Goal: Transaction & Acquisition: Purchase product/service

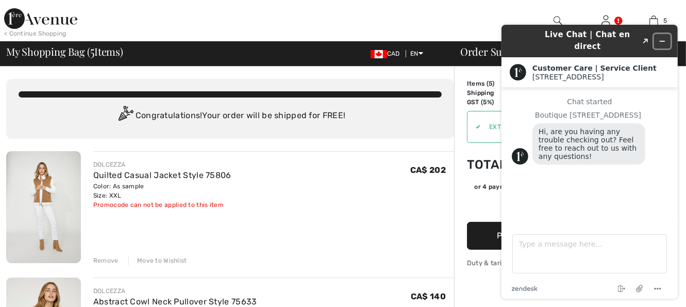
click at [660, 38] on icon "Minimize widget" at bounding box center [661, 41] width 7 height 7
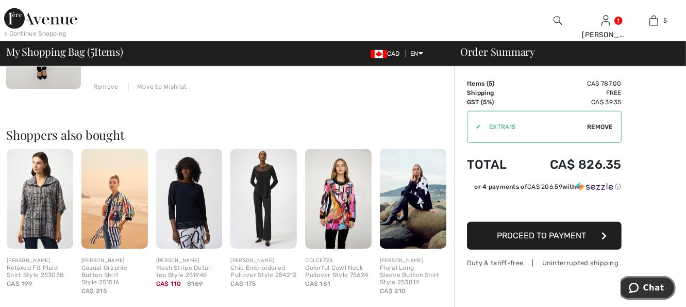
scroll to position [680, 0]
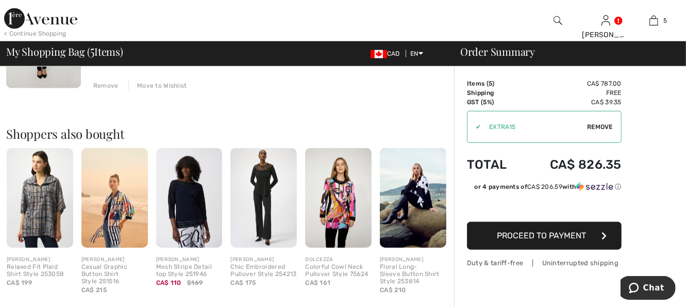
click at [416, 198] on img at bounding box center [413, 197] width 66 height 99
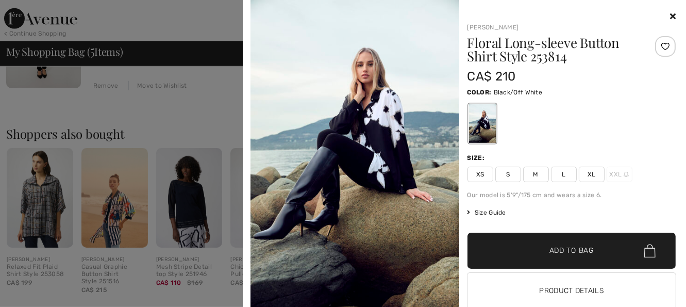
click at [416, 198] on img at bounding box center [354, 156] width 209 height 313
click at [549, 296] on button "Product Details" at bounding box center [571, 291] width 209 height 36
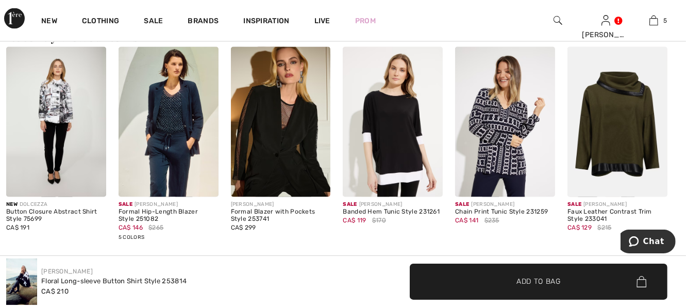
scroll to position [1381, 0]
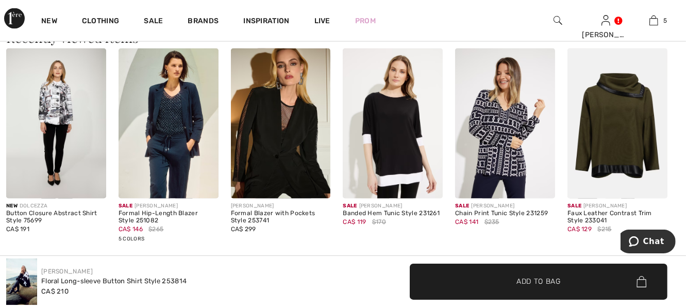
click at [497, 159] on img at bounding box center [505, 123] width 100 height 150
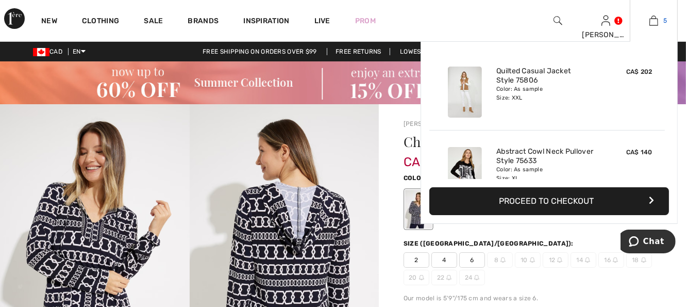
click at [654, 21] on img at bounding box center [653, 20] width 9 height 12
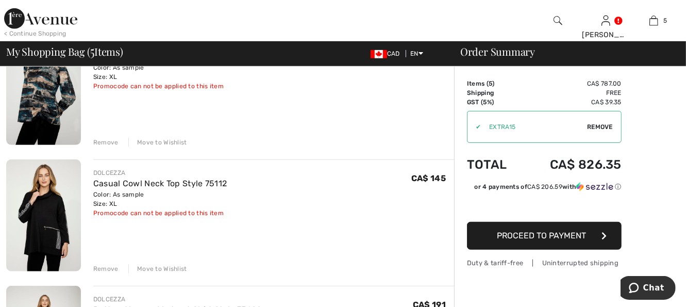
scroll to position [392, 0]
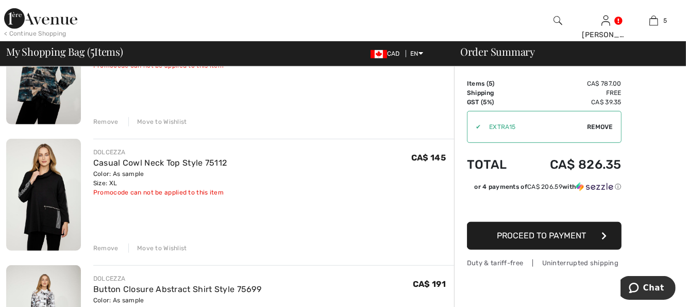
click at [110, 248] on div "Remove" at bounding box center [105, 247] width 25 height 9
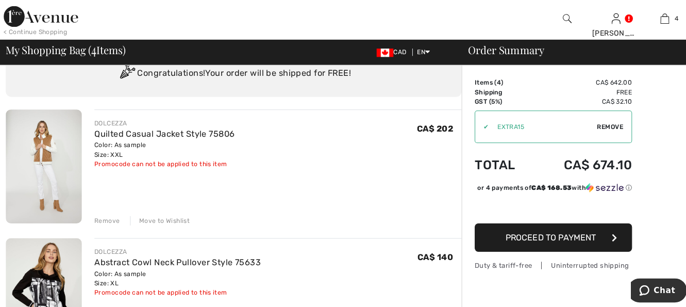
scroll to position [41, 0]
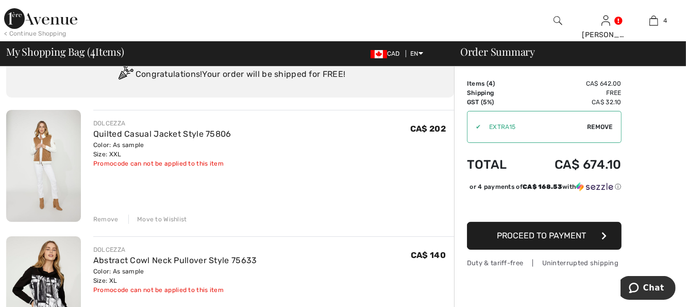
click at [50, 159] on img at bounding box center [43, 166] width 75 height 112
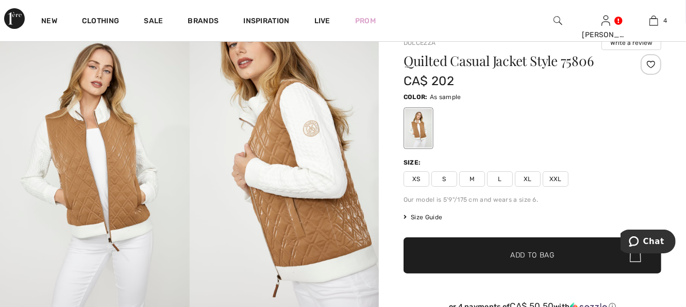
scroll to position [103, 0]
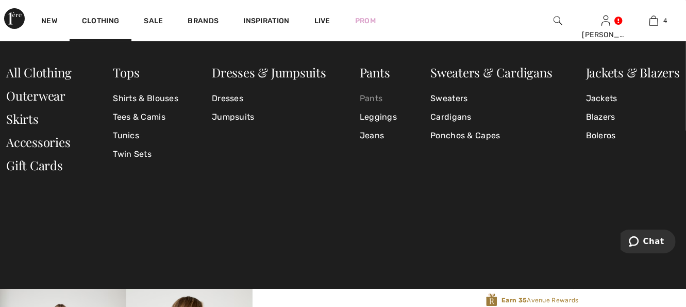
click at [378, 99] on link "Pants" at bounding box center [378, 98] width 37 height 19
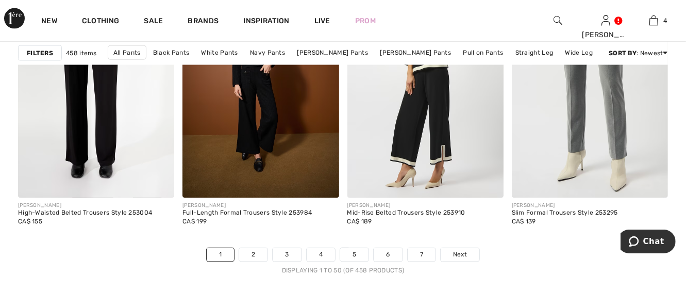
scroll to position [4389, 0]
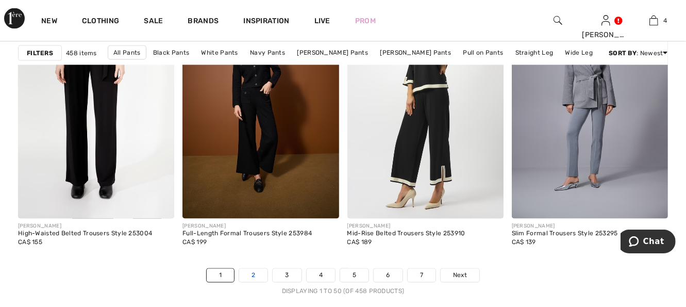
click at [253, 275] on link "2" at bounding box center [253, 274] width 28 height 13
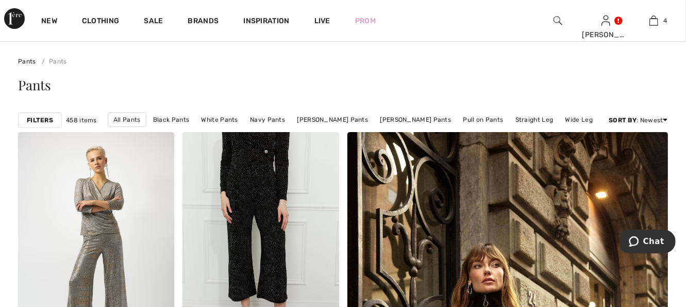
scroll to position [62, 0]
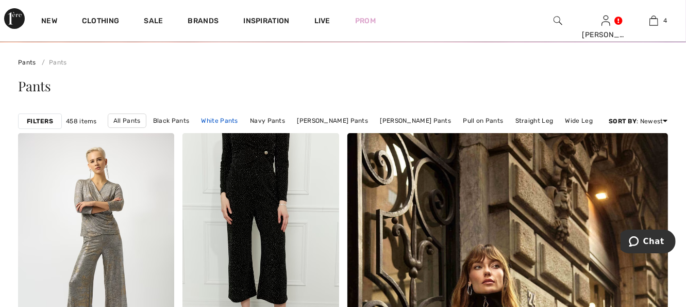
click at [229, 121] on link "White Pants" at bounding box center [219, 120] width 47 height 13
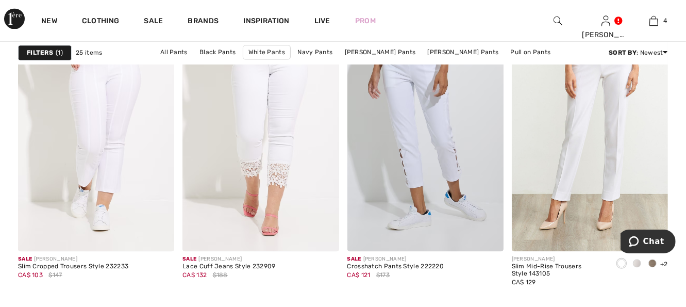
scroll to position [1751, 0]
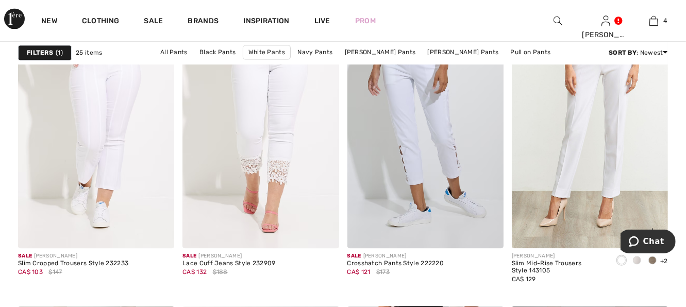
click at [576, 197] on img at bounding box center [590, 130] width 156 height 234
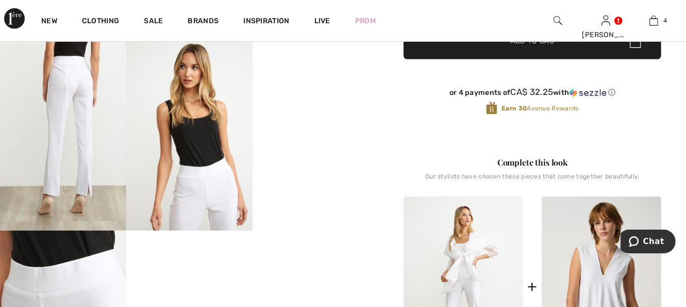
scroll to position [350, 0]
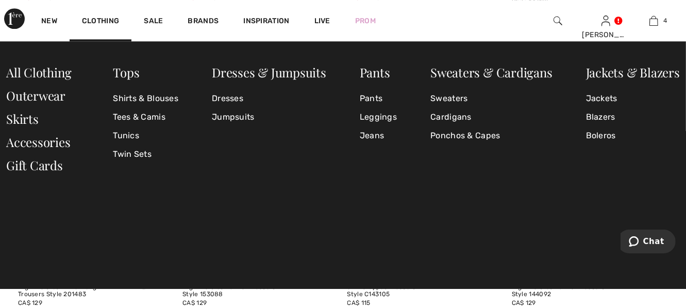
scroll to position [2019, 0]
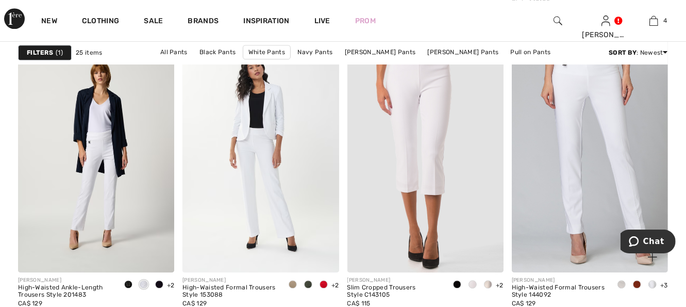
click at [582, 214] on img at bounding box center [590, 155] width 156 height 234
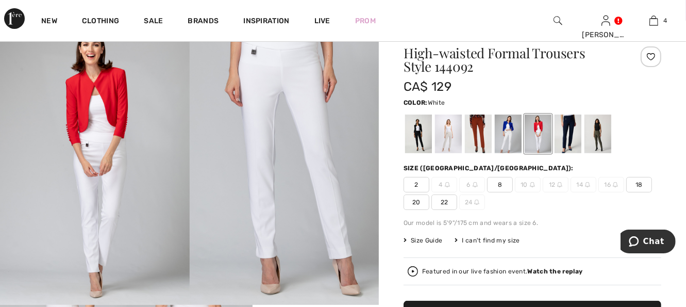
scroll to position [82, 0]
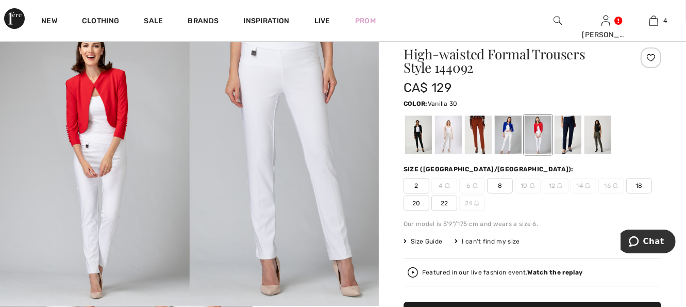
click at [499, 132] on div at bounding box center [508, 134] width 27 height 39
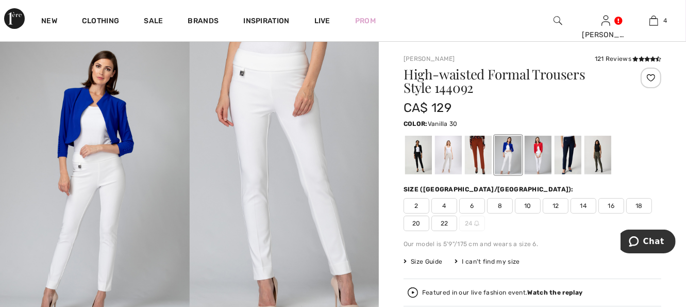
scroll to position [62, 0]
click at [448, 152] on div at bounding box center [448, 155] width 27 height 39
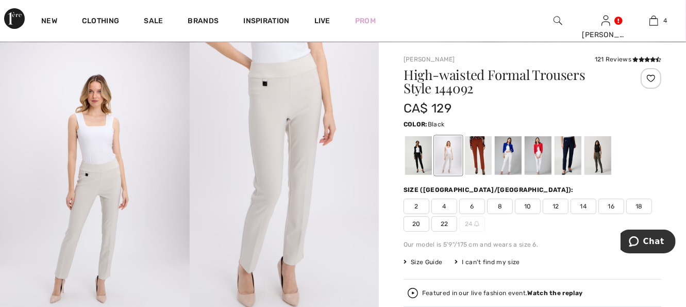
click at [415, 154] on div at bounding box center [418, 155] width 27 height 39
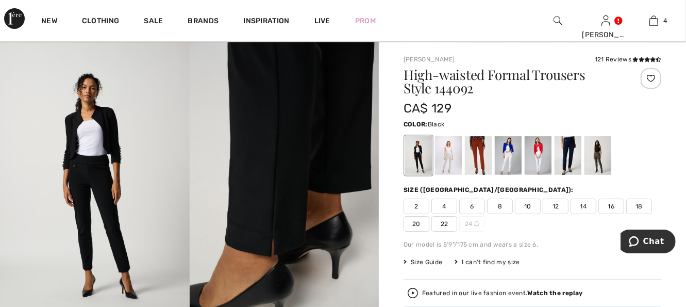
click at [417, 157] on div at bounding box center [418, 155] width 27 height 39
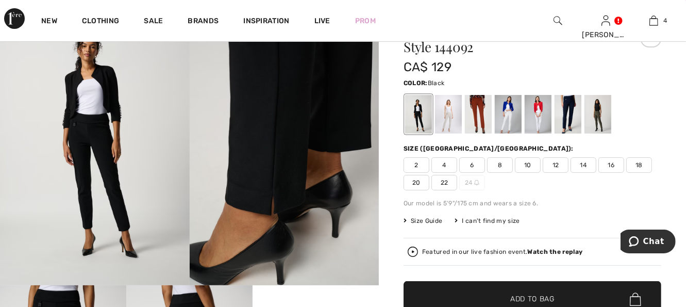
scroll to position [82, 0]
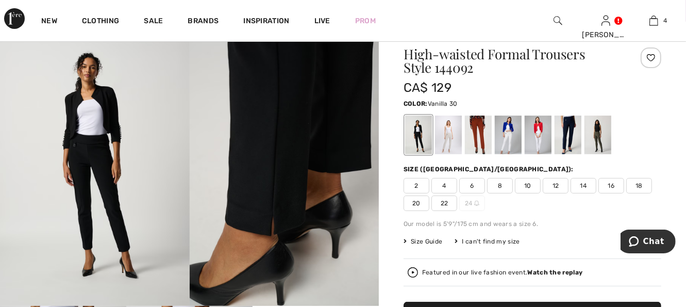
click at [509, 143] on div at bounding box center [508, 134] width 27 height 39
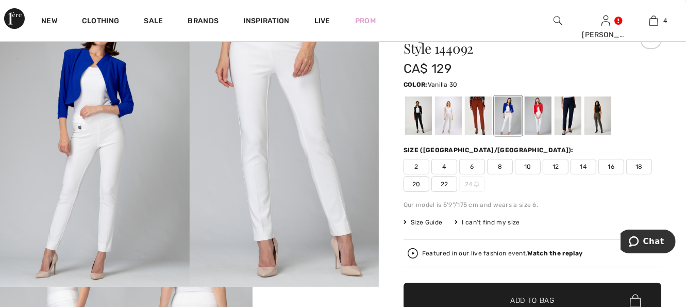
scroll to position [103, 0]
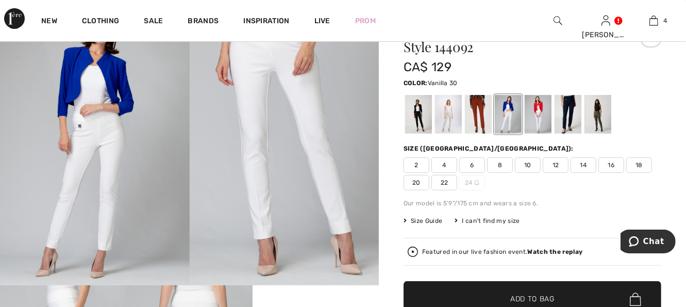
click at [611, 165] on span "16" at bounding box center [611, 164] width 26 height 15
click at [548, 294] on span "Add to Bag" at bounding box center [532, 299] width 44 height 11
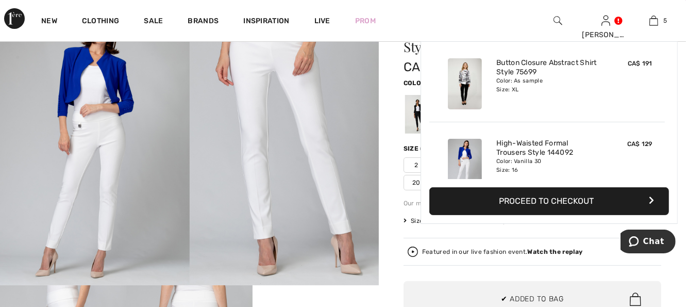
scroll to position [272, 0]
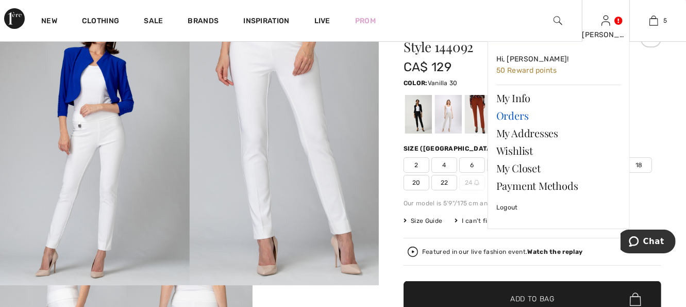
click at [519, 116] on link "Orders" at bounding box center [558, 116] width 125 height 18
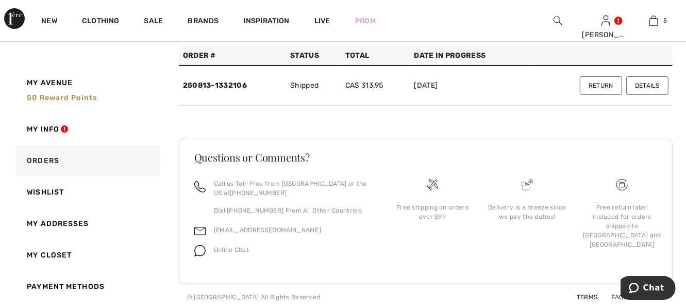
scroll to position [81, 0]
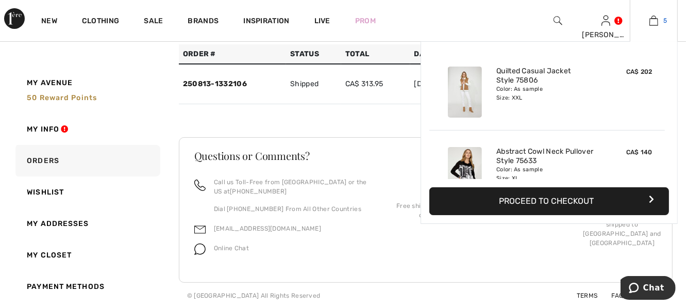
click at [654, 21] on img at bounding box center [653, 20] width 9 height 12
